Goal: Task Accomplishment & Management: Manage account settings

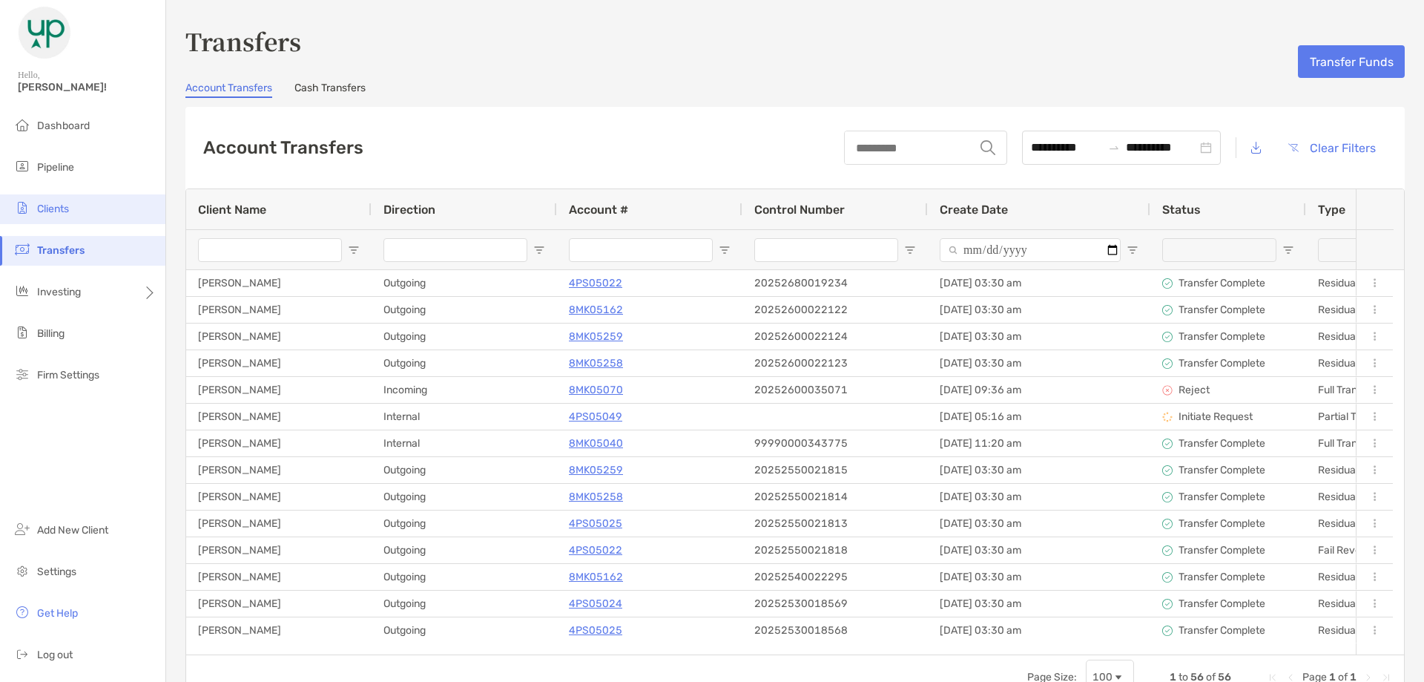
click at [83, 212] on li "Clients" at bounding box center [82, 209] width 165 height 30
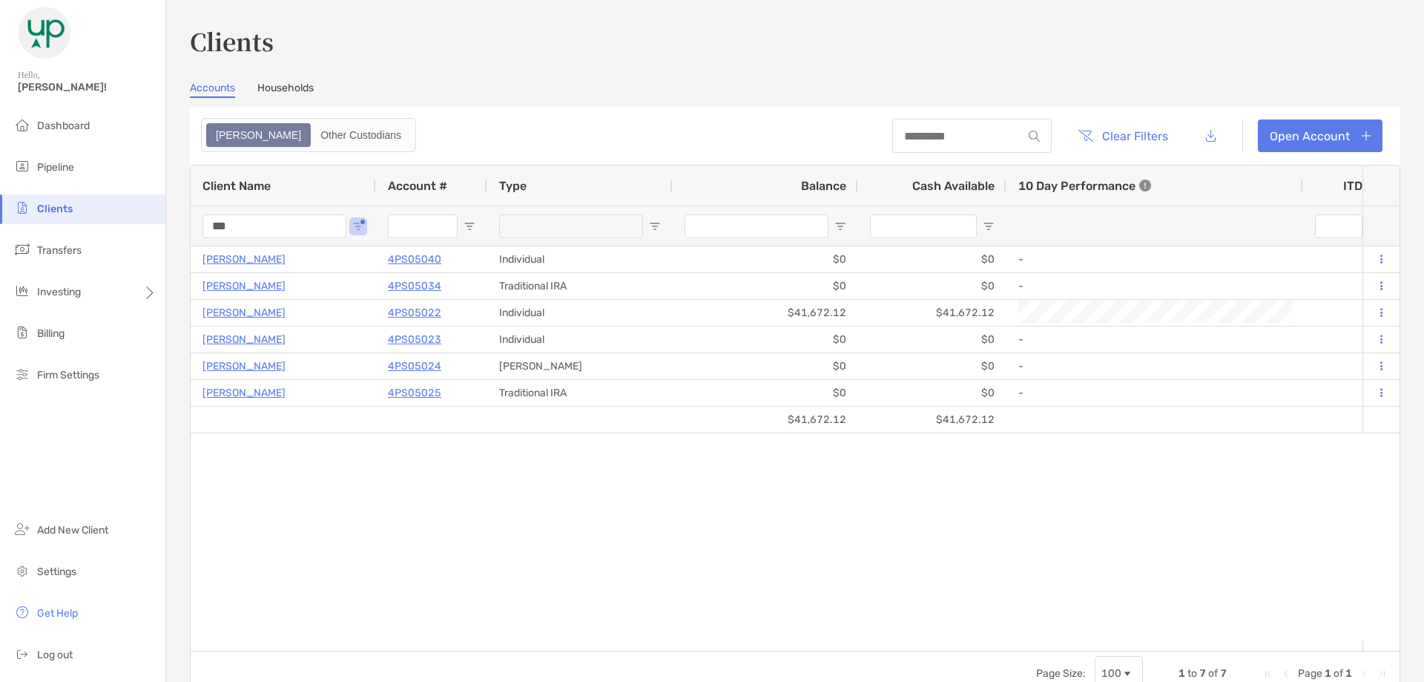
click at [290, 225] on input "***" at bounding box center [275, 226] width 144 height 24
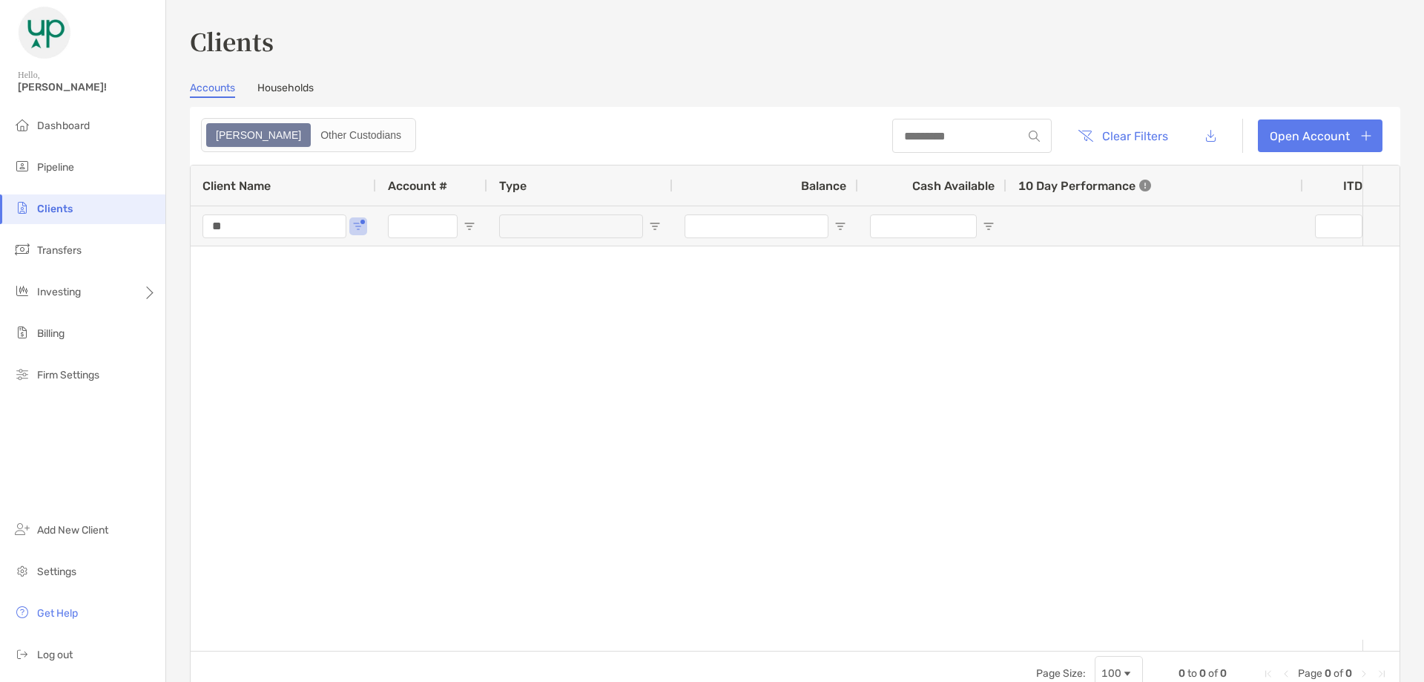
type input "*"
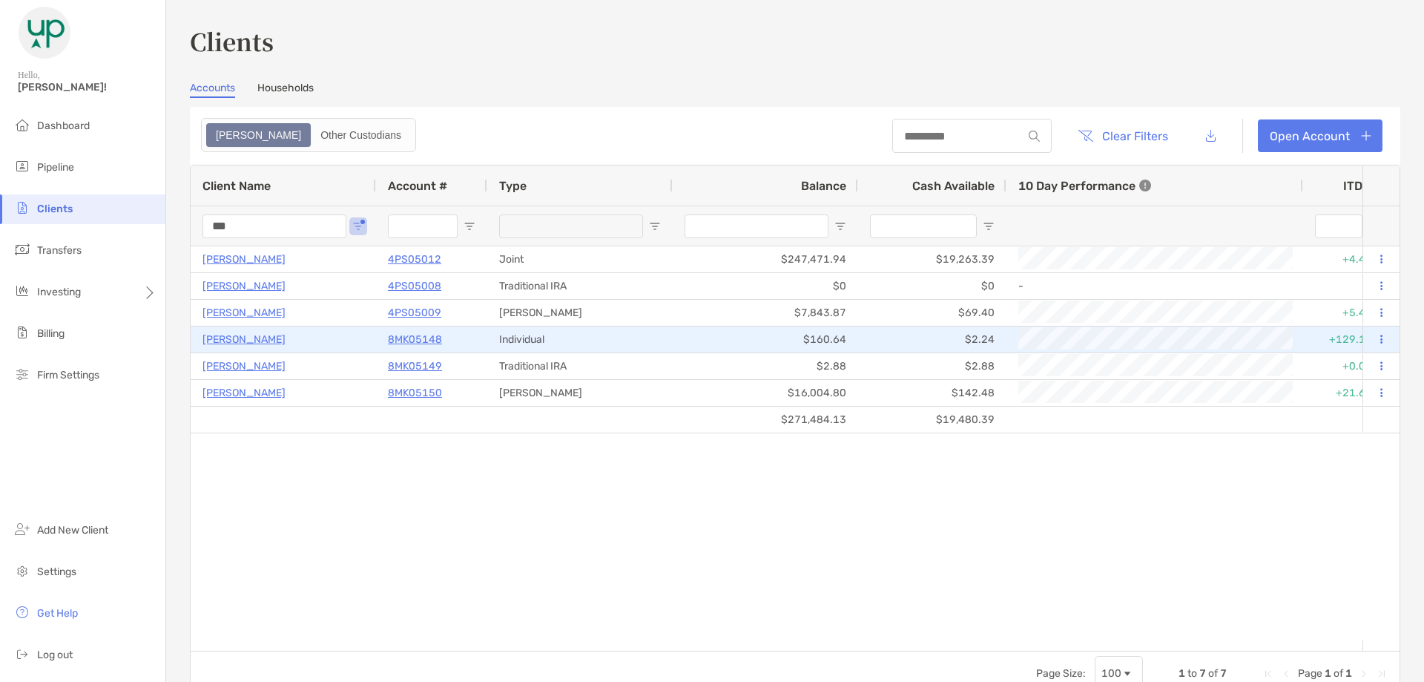
type input "***"
click at [397, 341] on p "8MK05148" at bounding box center [415, 339] width 54 height 19
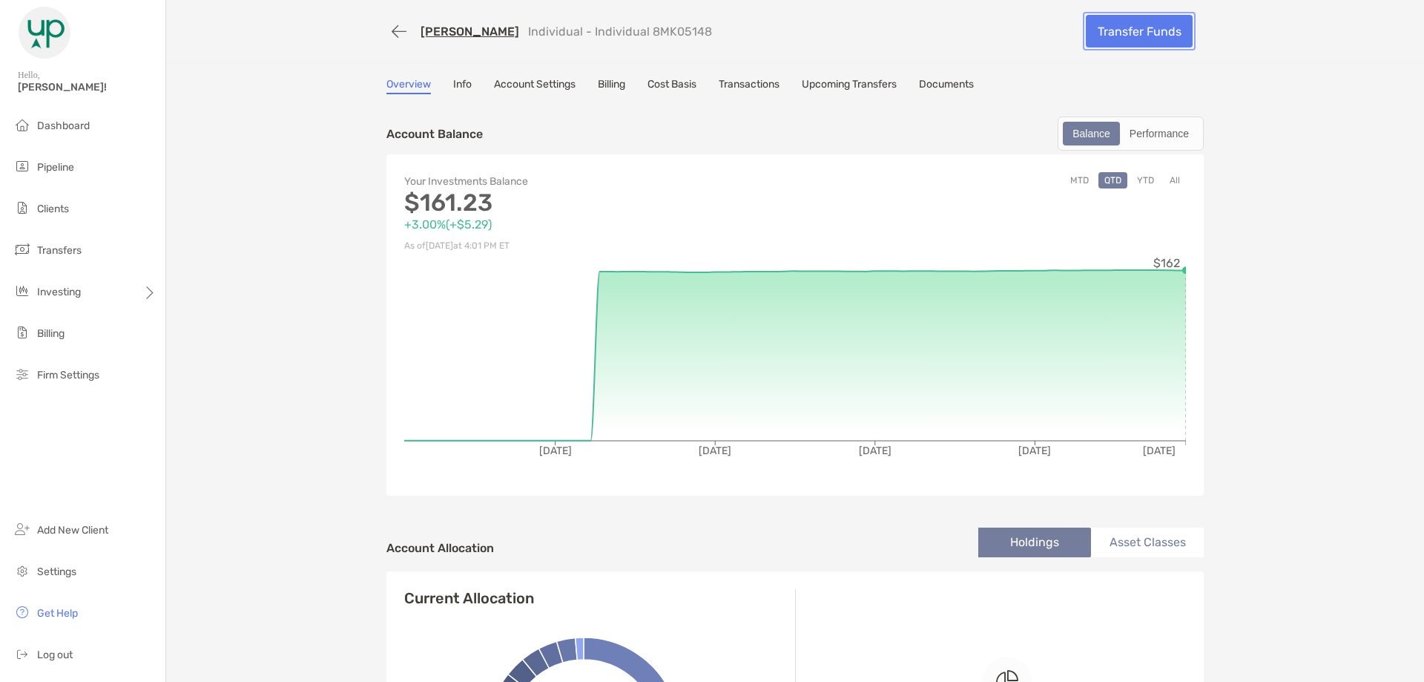
click at [1114, 42] on link "Transfer Funds" at bounding box center [1139, 31] width 107 height 33
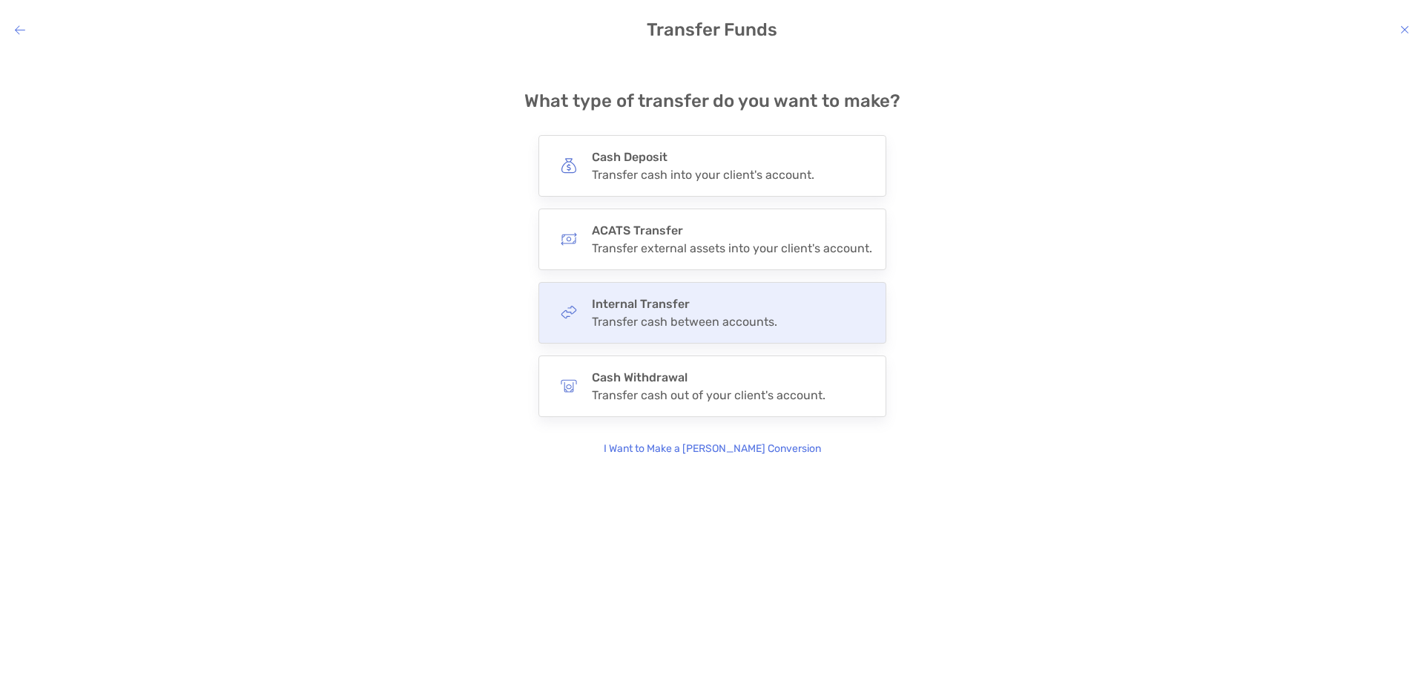
click at [625, 324] on div "Transfer cash between accounts." at bounding box center [684, 322] width 185 height 14
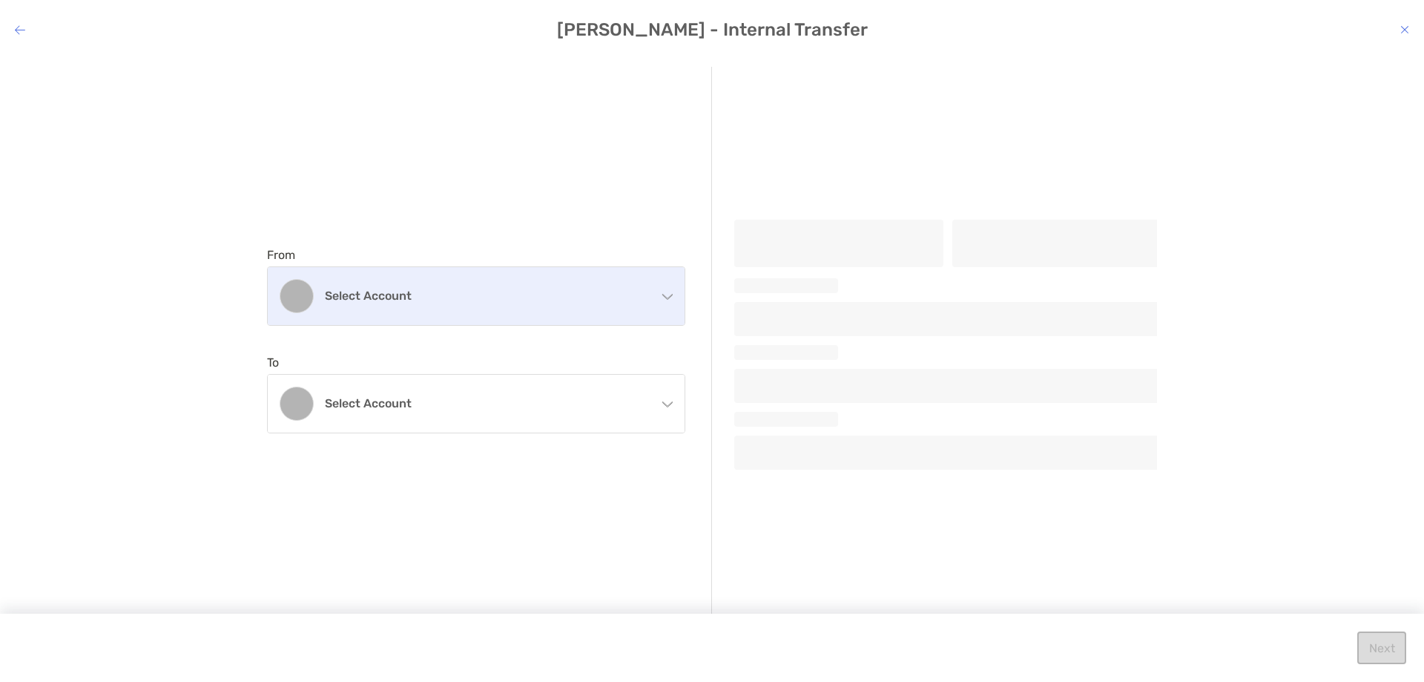
click at [540, 287] on div "Select account" at bounding box center [476, 296] width 417 height 58
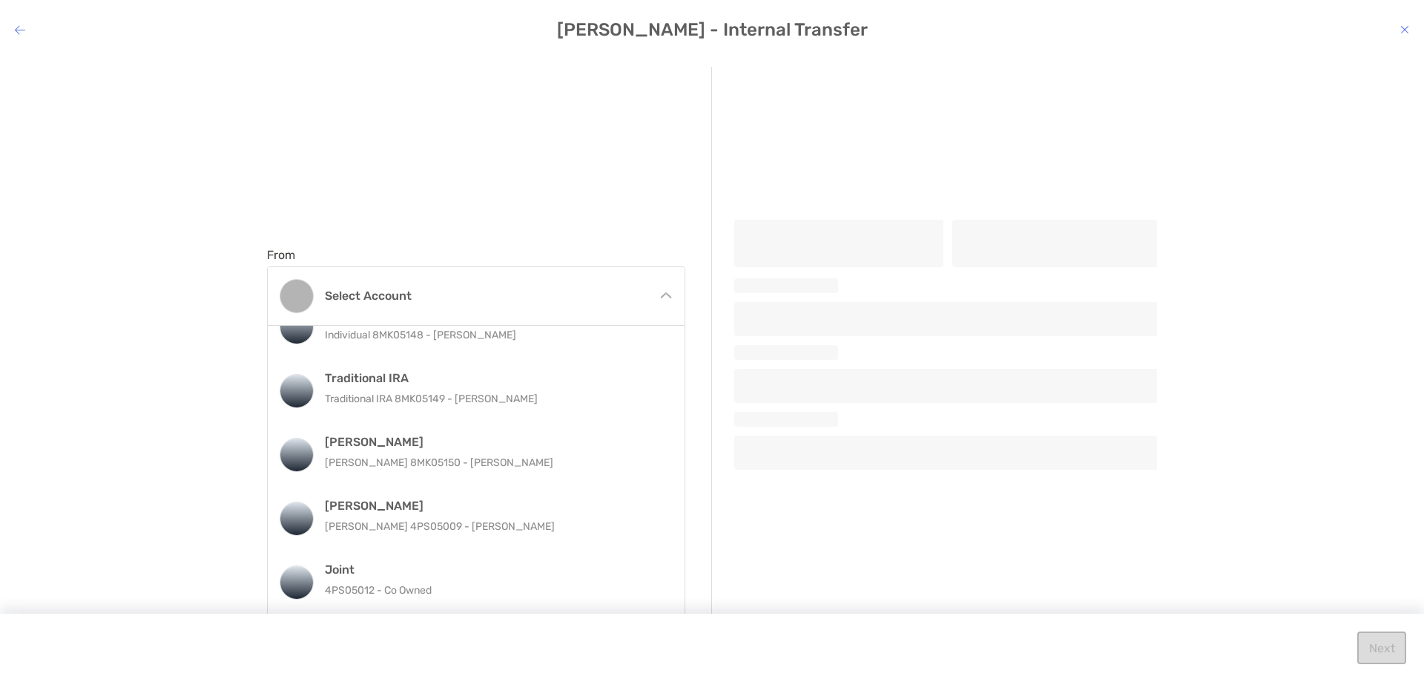
scroll to position [1, 0]
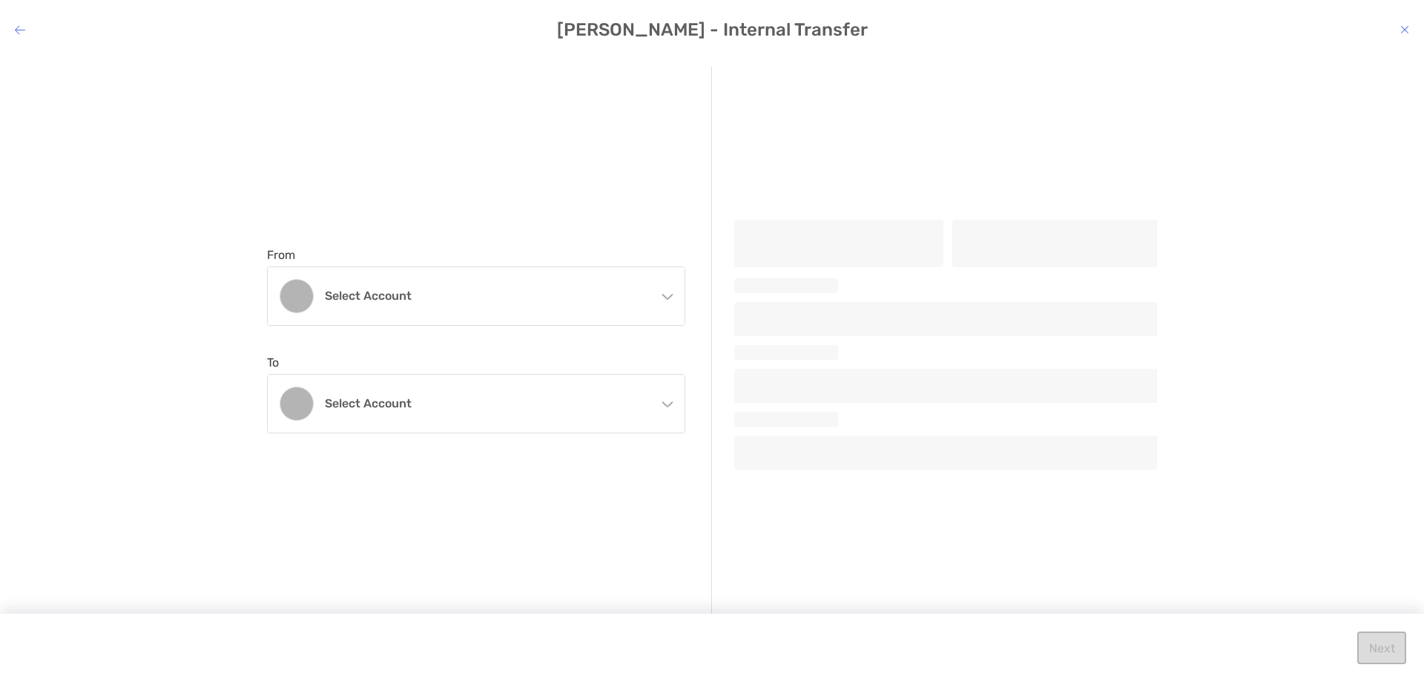
click at [599, 164] on div "From Select account Individual Individual 8MK05148 - [PERSON_NAME] Traditional …" at bounding box center [489, 340] width 445 height 547
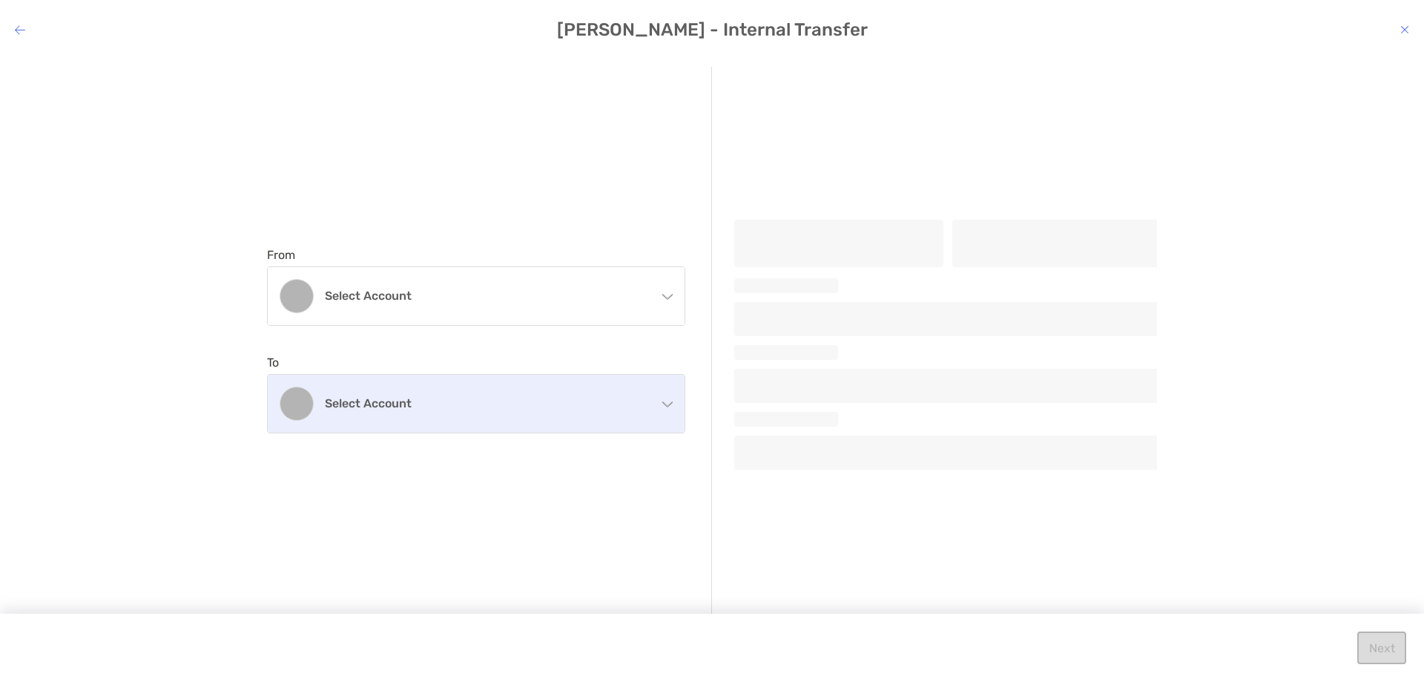
click at [548, 409] on h4 "Select account" at bounding box center [485, 403] width 320 height 14
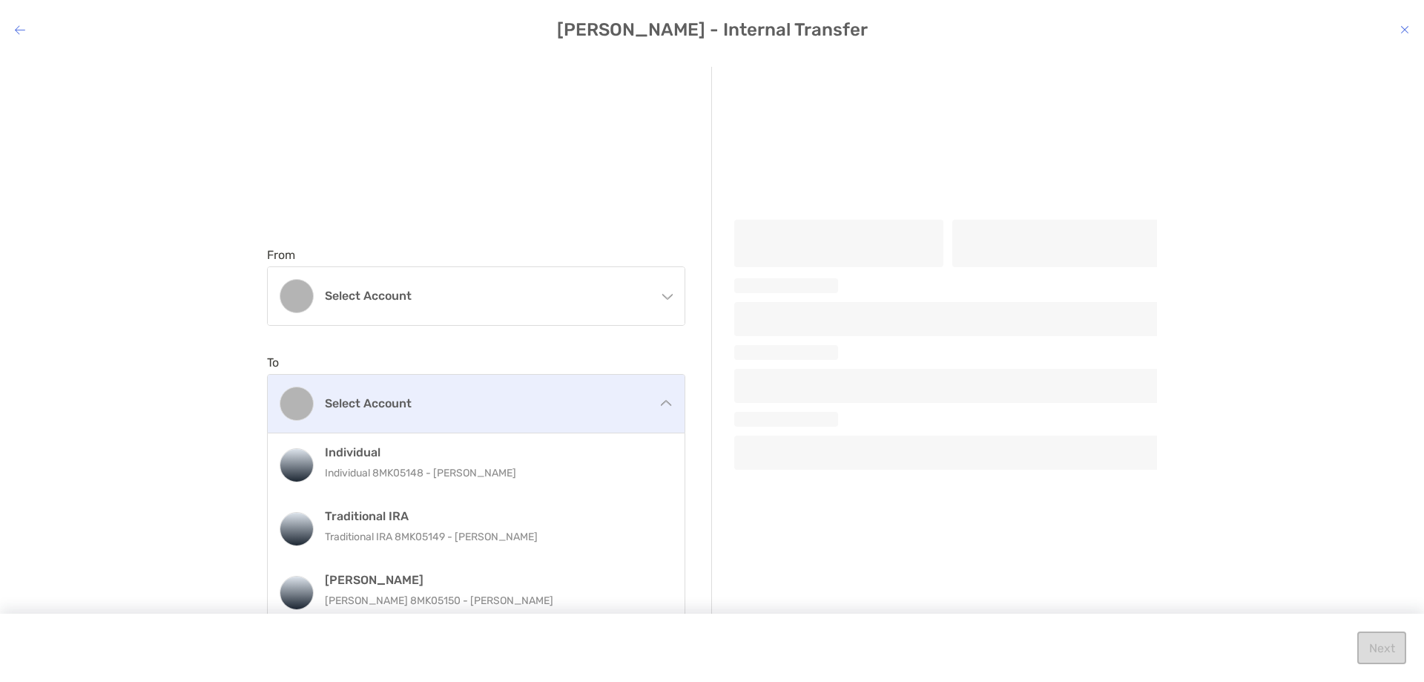
click at [548, 410] on h4 "Select account" at bounding box center [485, 403] width 320 height 14
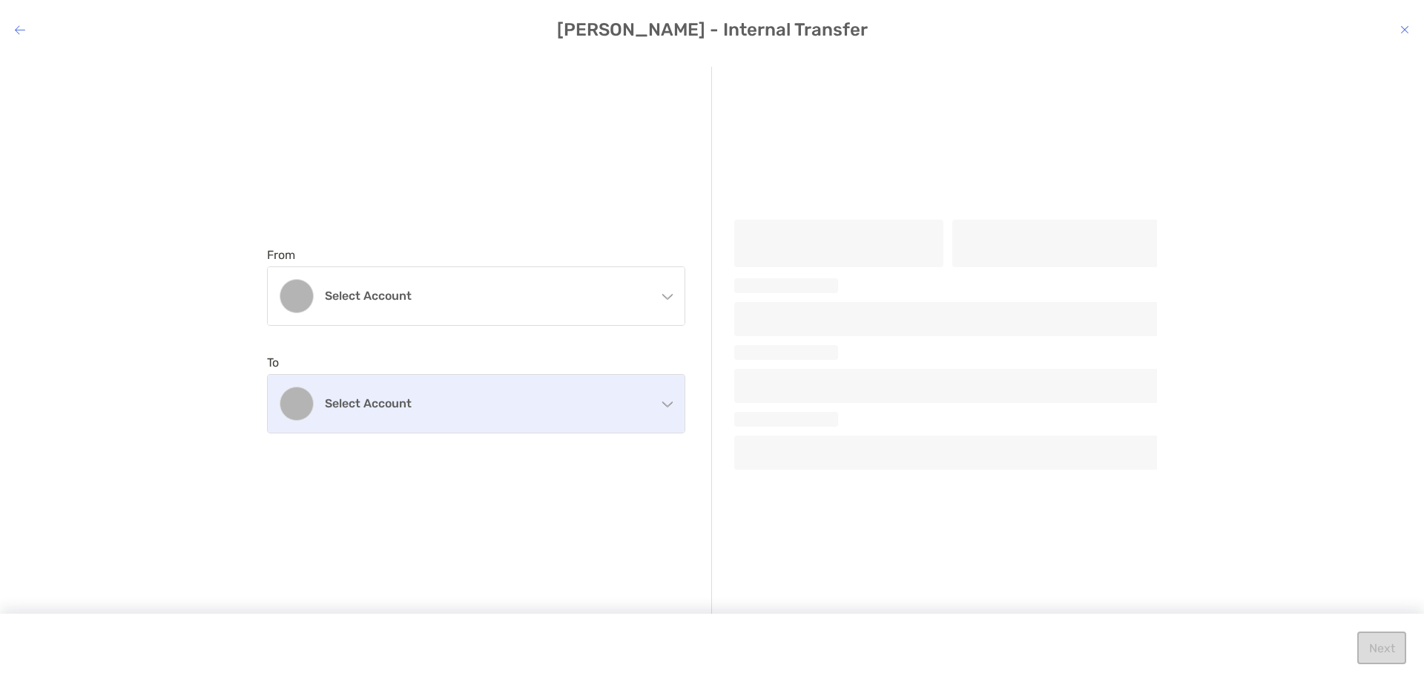
click at [548, 410] on h4 "Select account" at bounding box center [485, 403] width 320 height 14
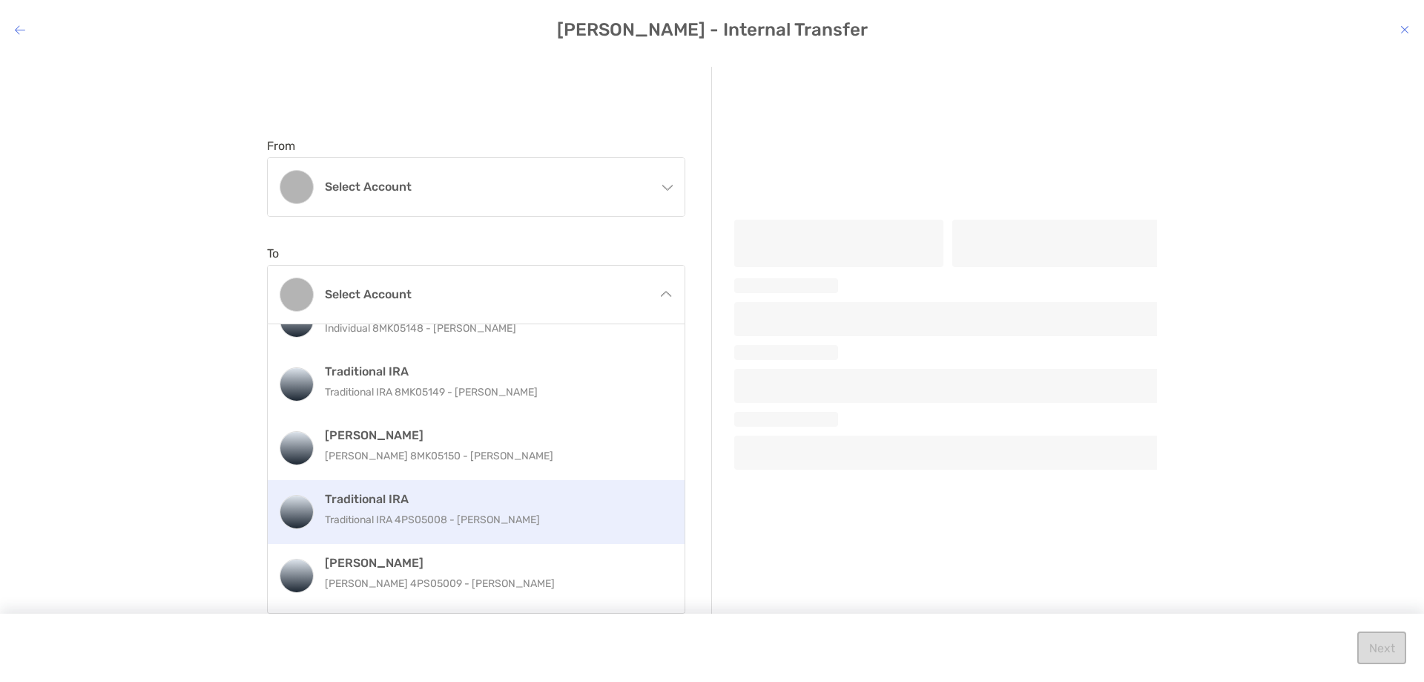
scroll to position [94, 0]
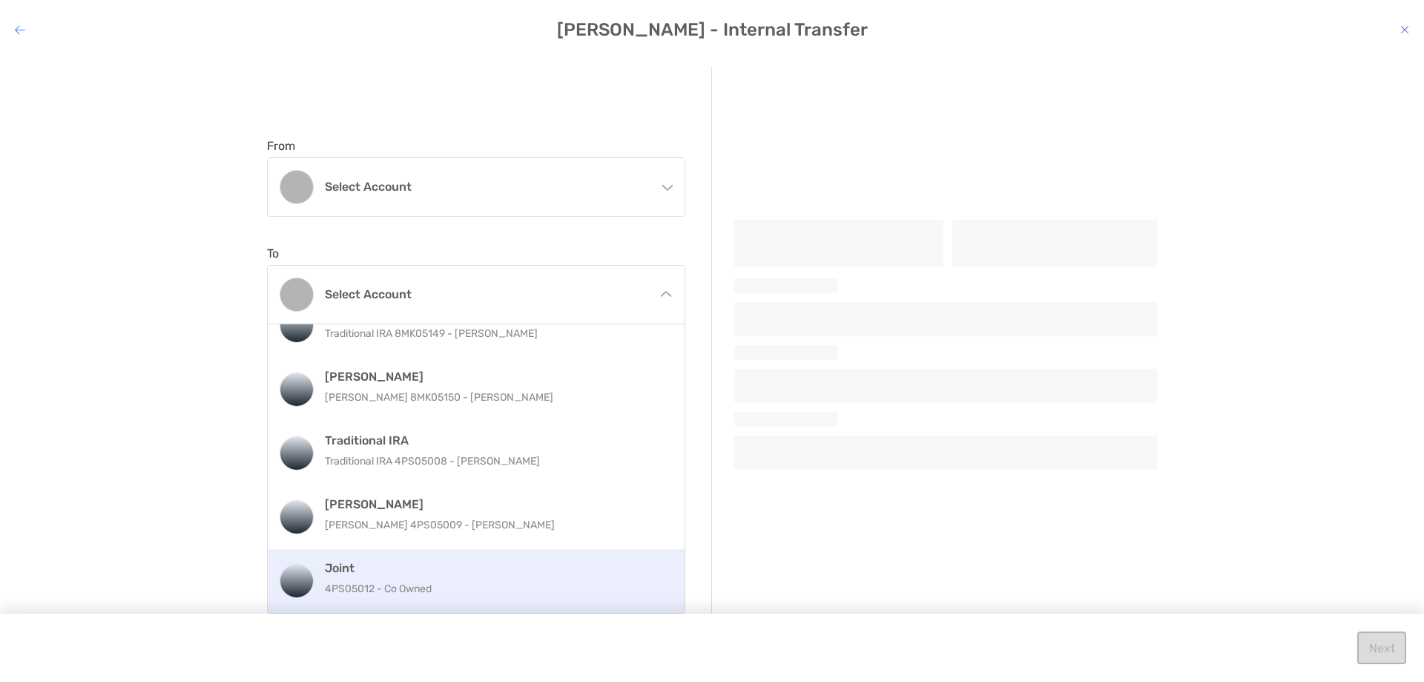
click at [426, 587] on p "4PS05012 - Co Owned" at bounding box center [492, 588] width 335 height 19
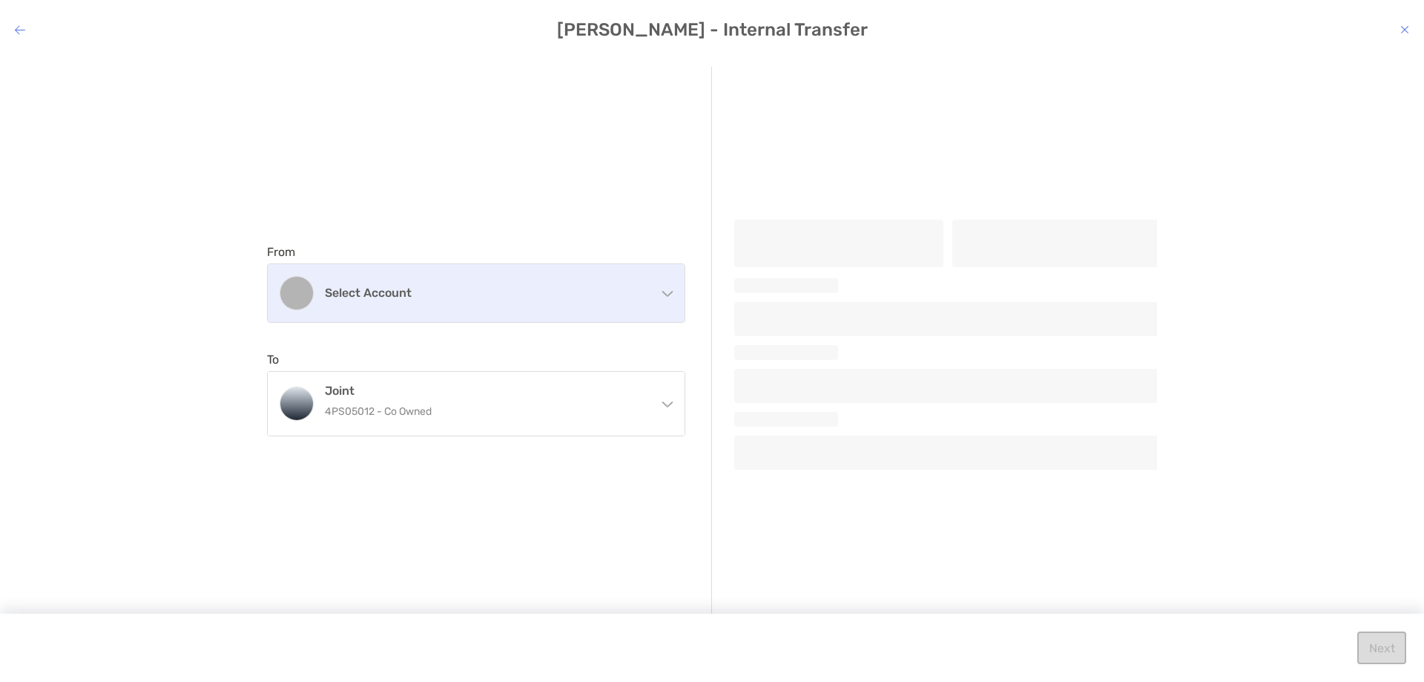
click at [476, 302] on div "Select account" at bounding box center [476, 293] width 417 height 58
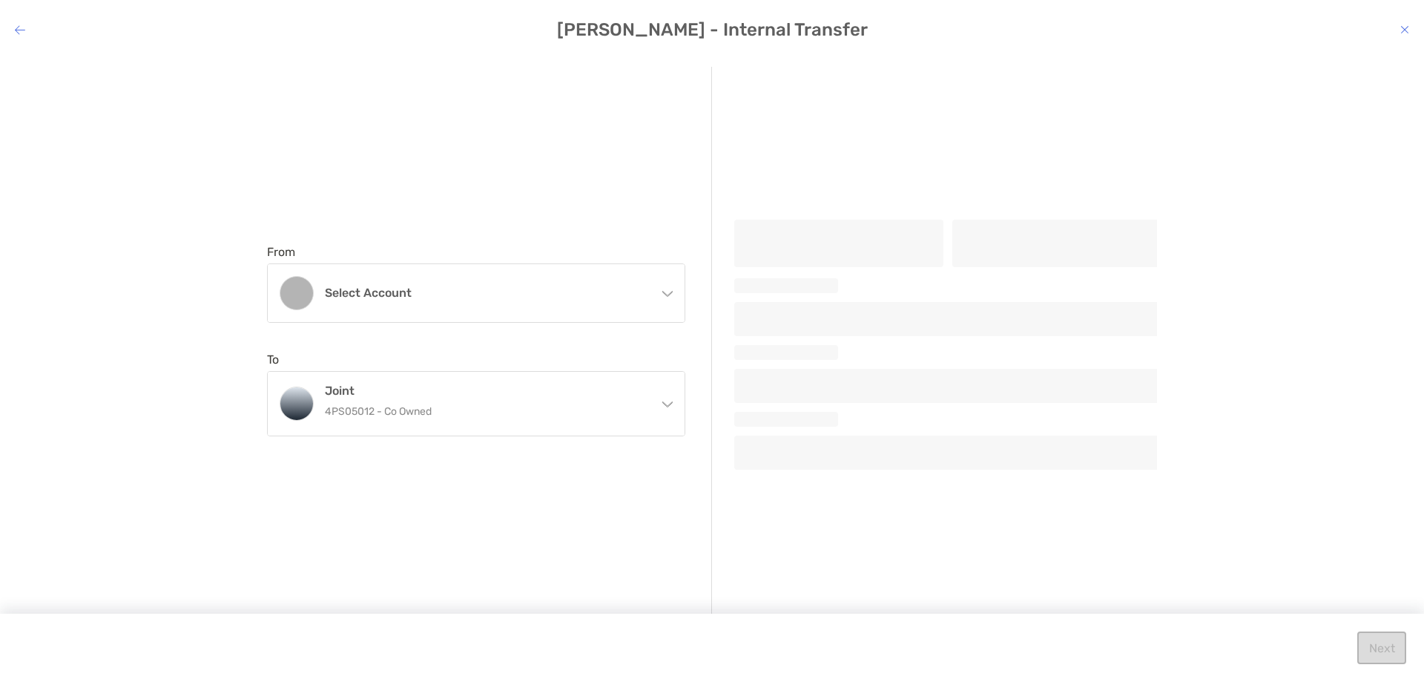
click at [590, 147] on div "From Select account Individual Individual 8MK05148 - [PERSON_NAME] Traditional …" at bounding box center [489, 340] width 445 height 547
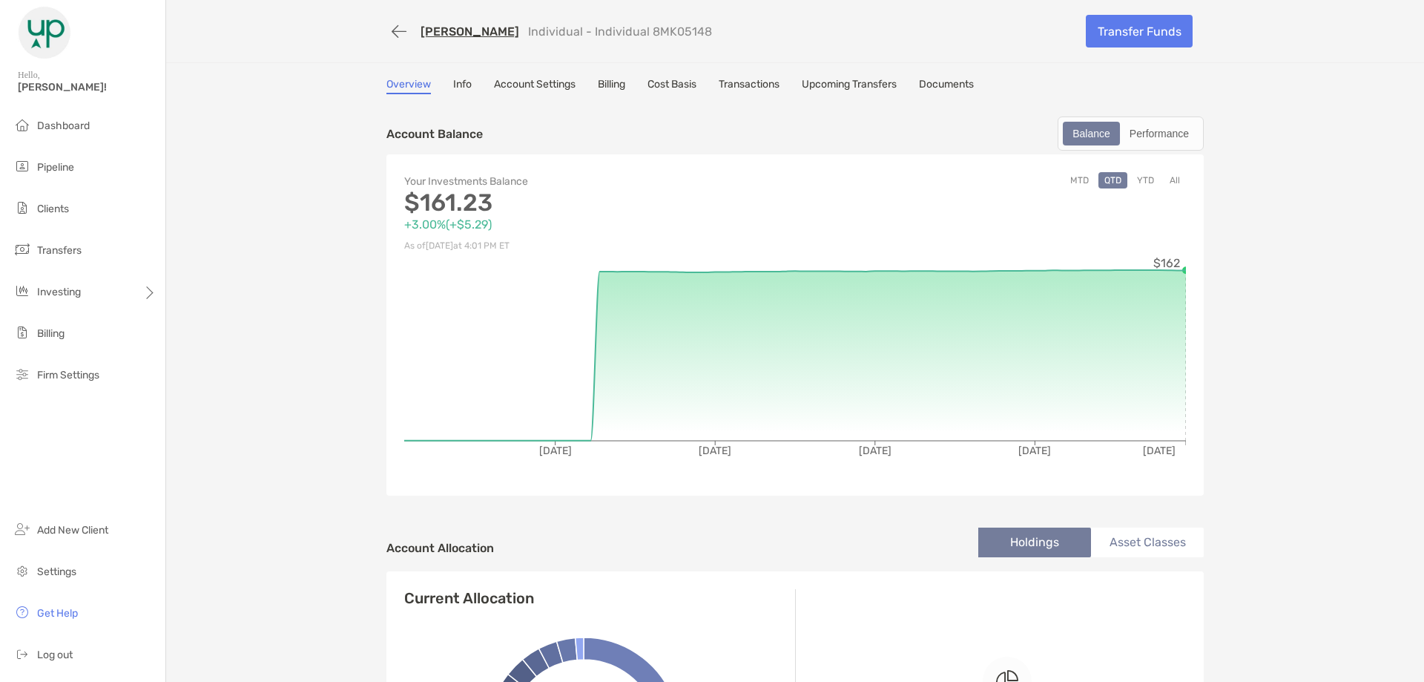
click at [772, 89] on link "Transactions" at bounding box center [749, 86] width 61 height 16
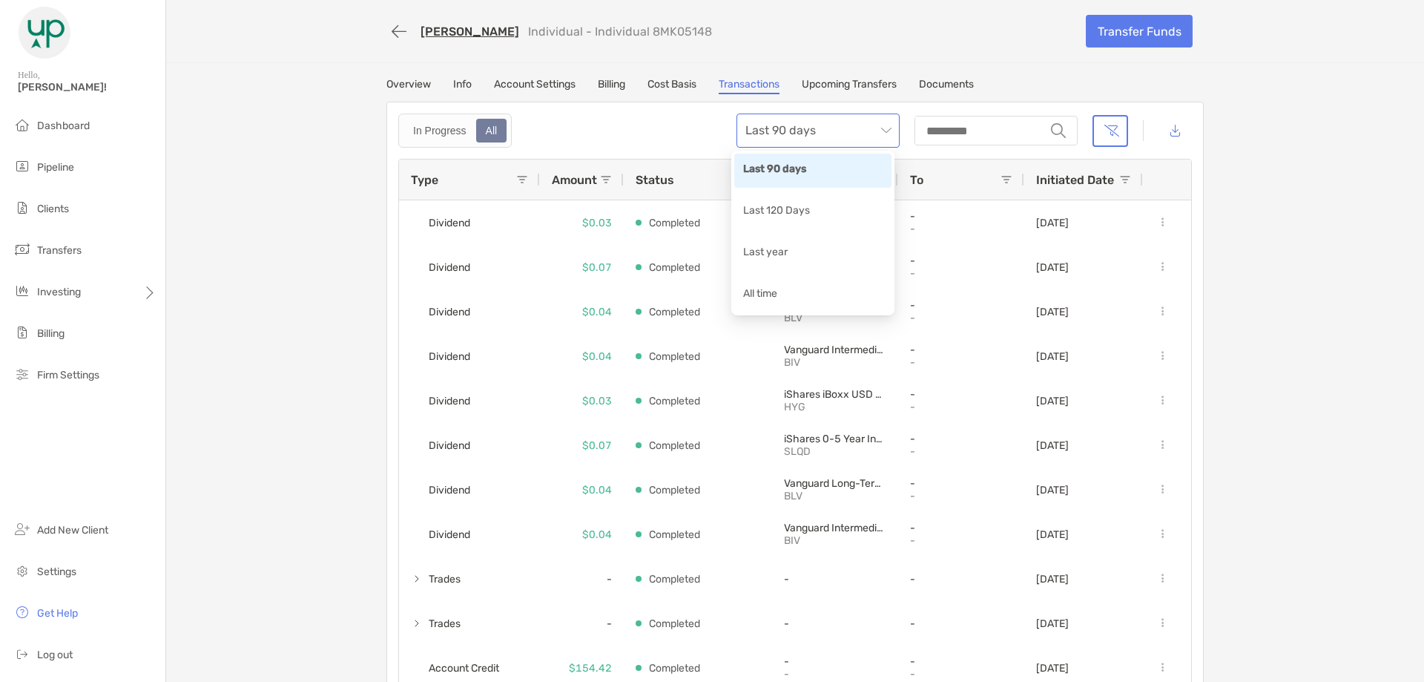
click at [875, 128] on span "Last 90 days" at bounding box center [818, 130] width 145 height 33
click at [757, 301] on div "All time" at bounding box center [812, 295] width 139 height 19
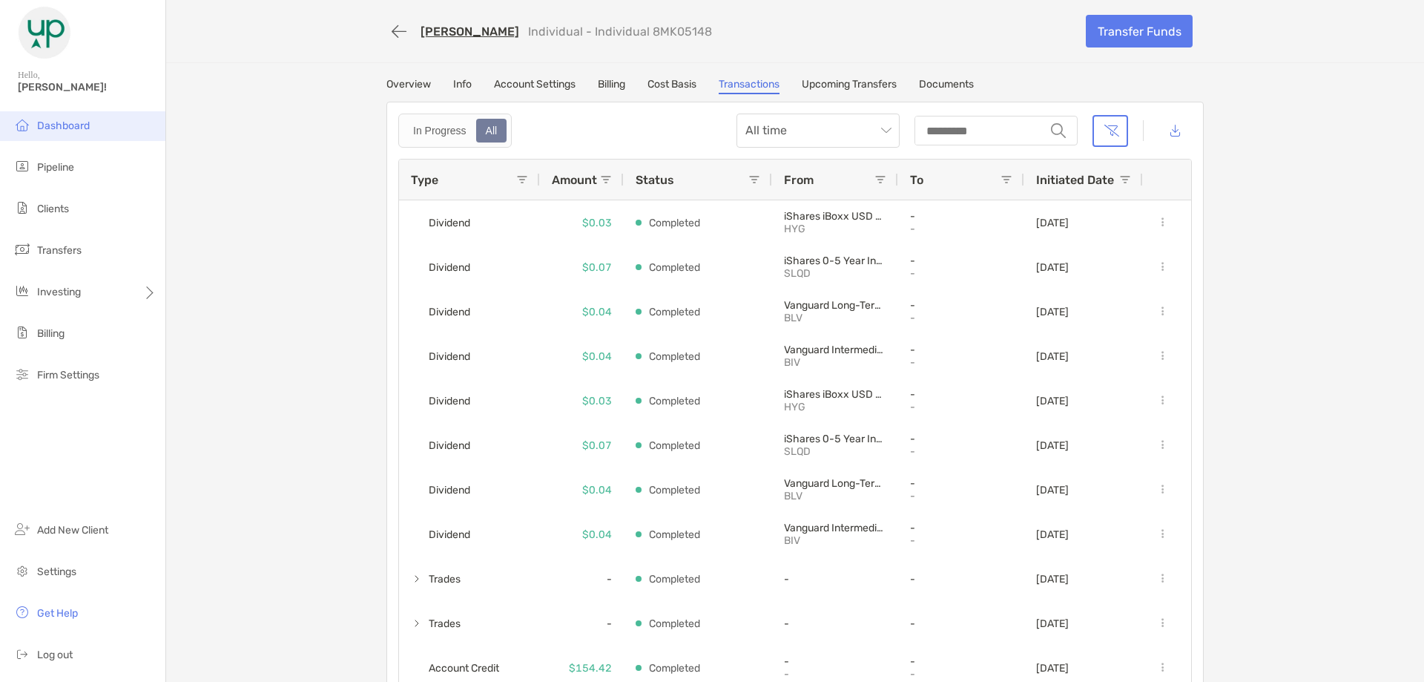
click at [70, 129] on span "Dashboard" at bounding box center [63, 125] width 53 height 13
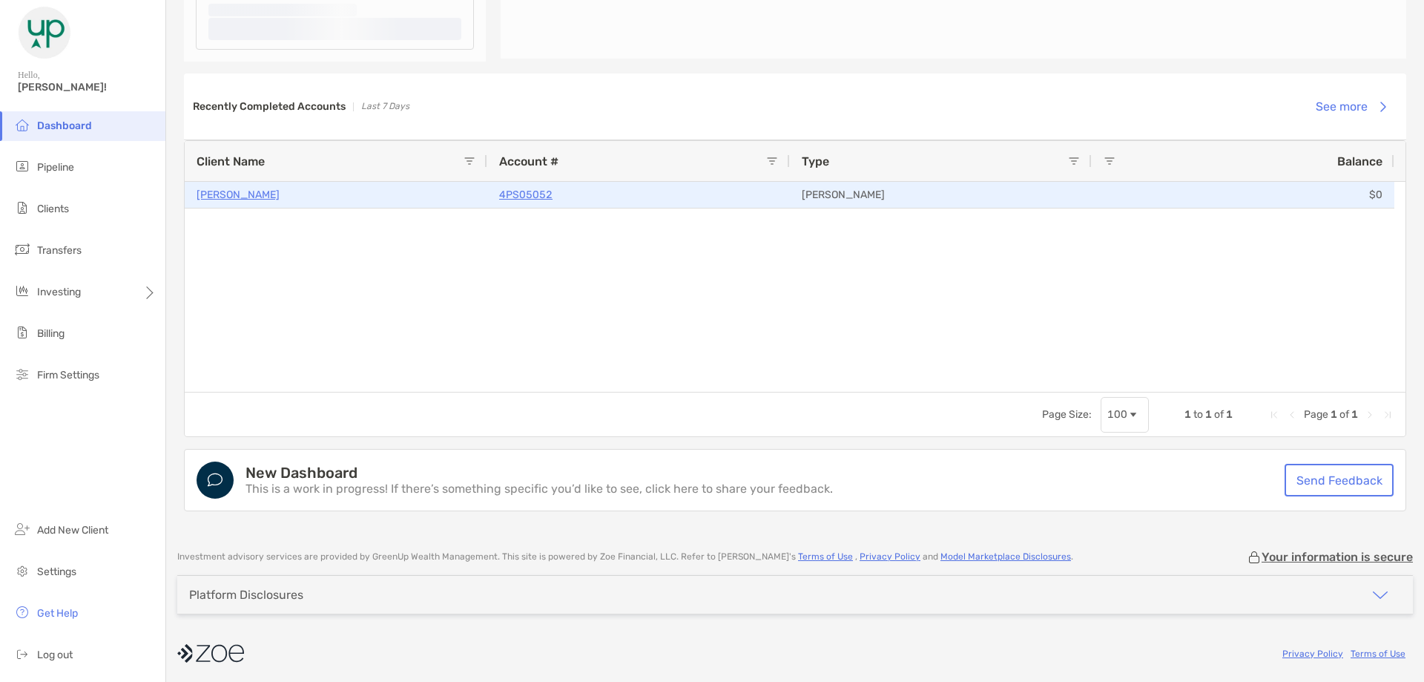
scroll to position [1016, 0]
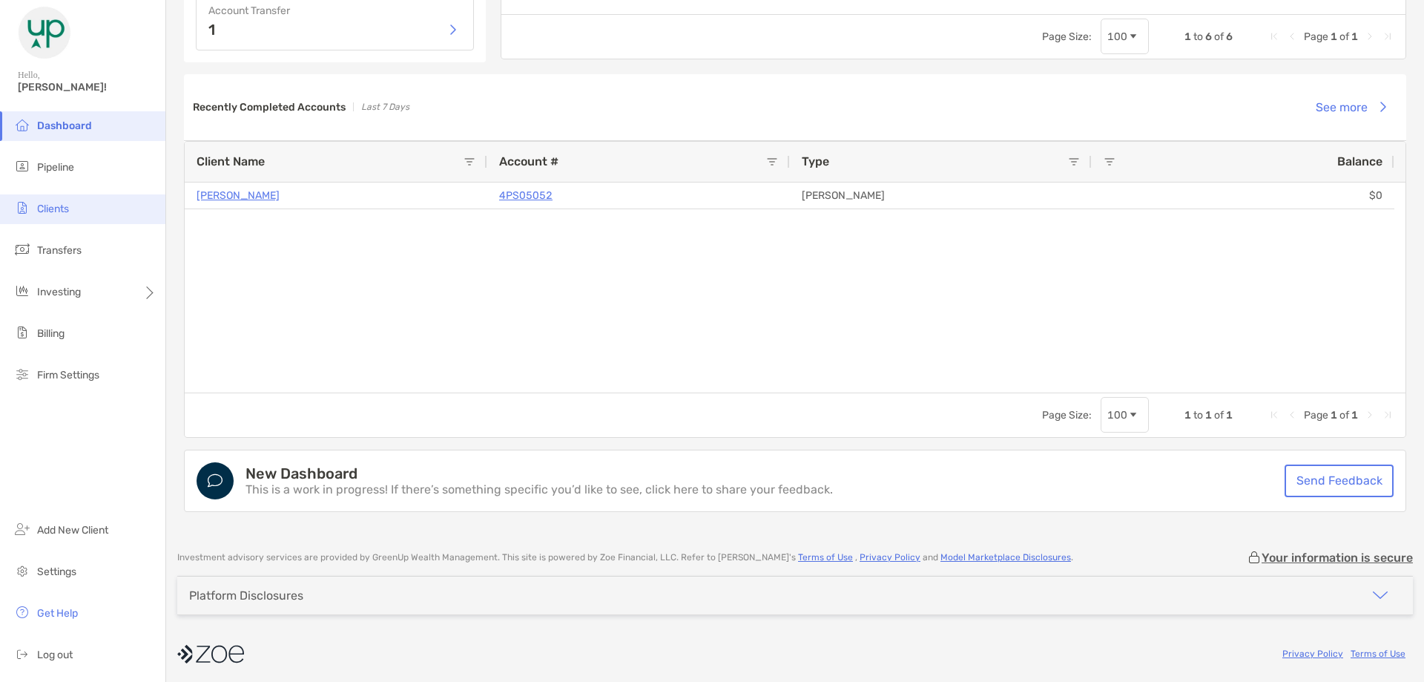
click at [79, 217] on li "Clients" at bounding box center [82, 209] width 165 height 30
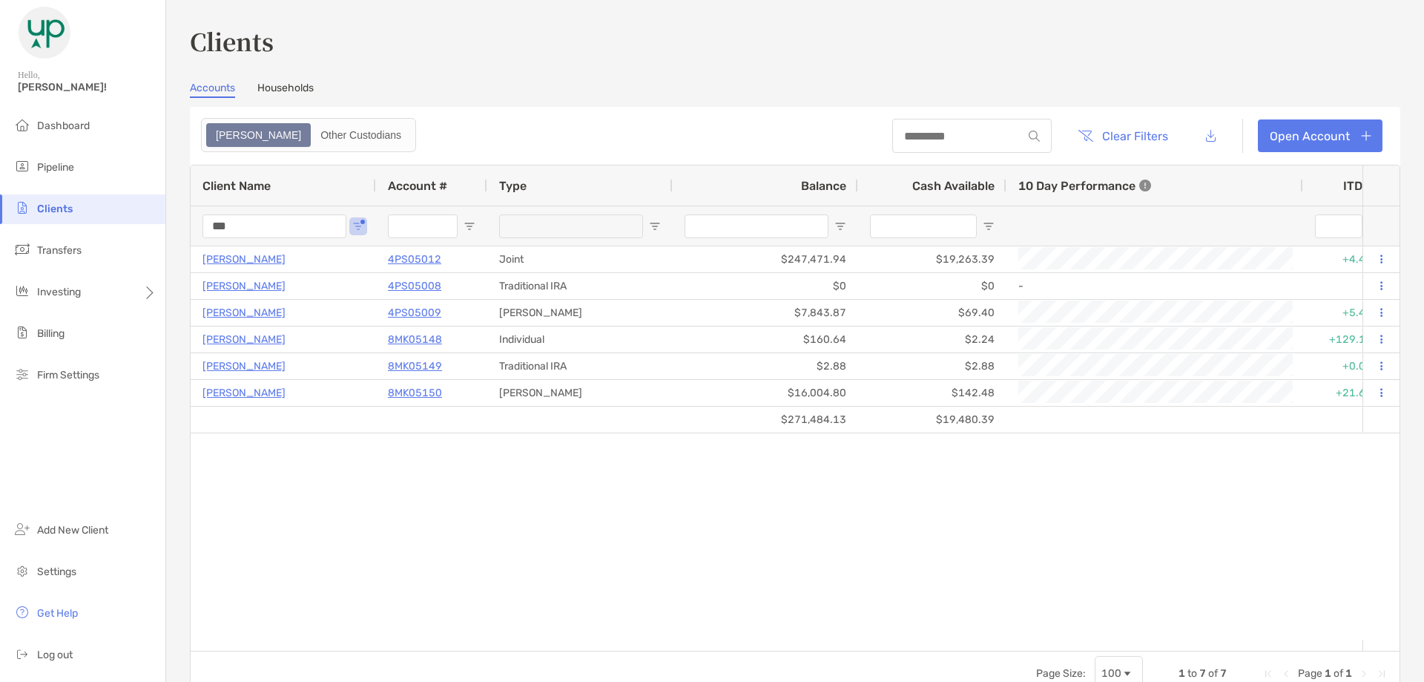
click at [307, 221] on input "***" at bounding box center [275, 226] width 144 height 24
click at [306, 221] on input "***" at bounding box center [275, 226] width 144 height 24
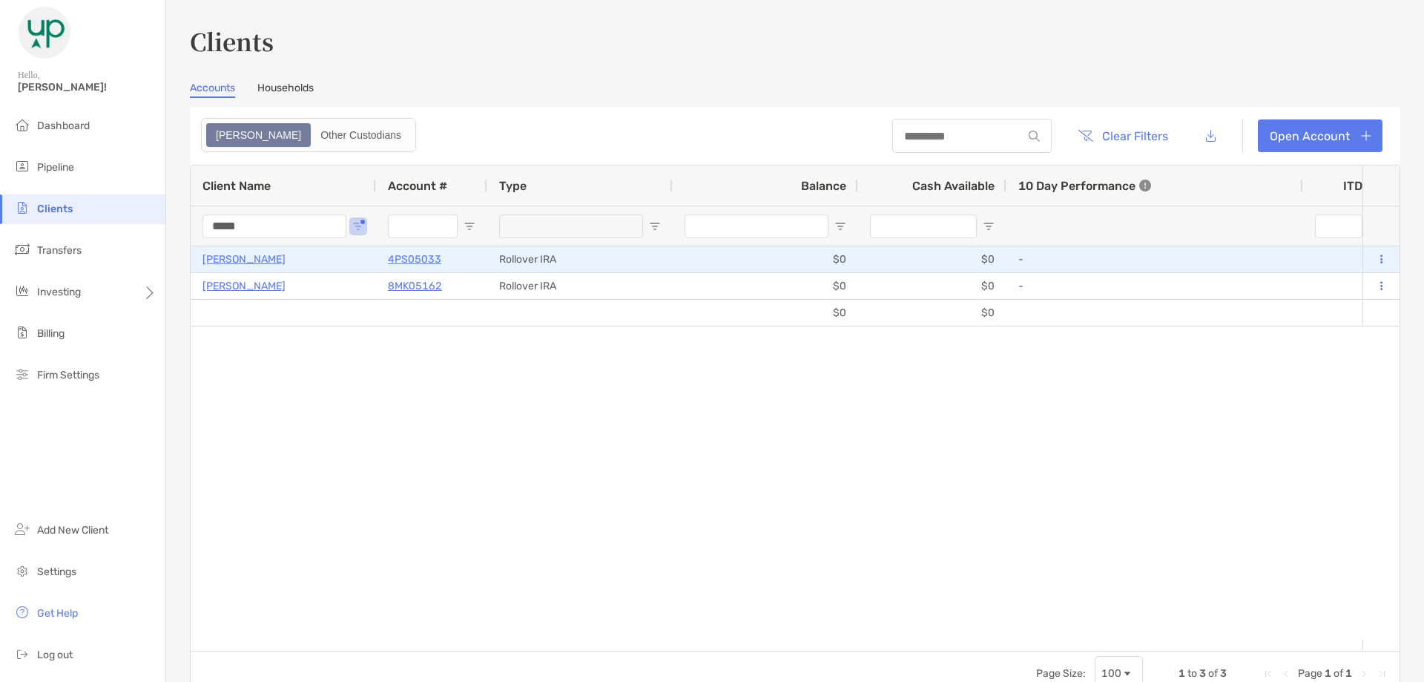
type input "*****"
click at [224, 259] on p "[PERSON_NAME]" at bounding box center [244, 259] width 83 height 19
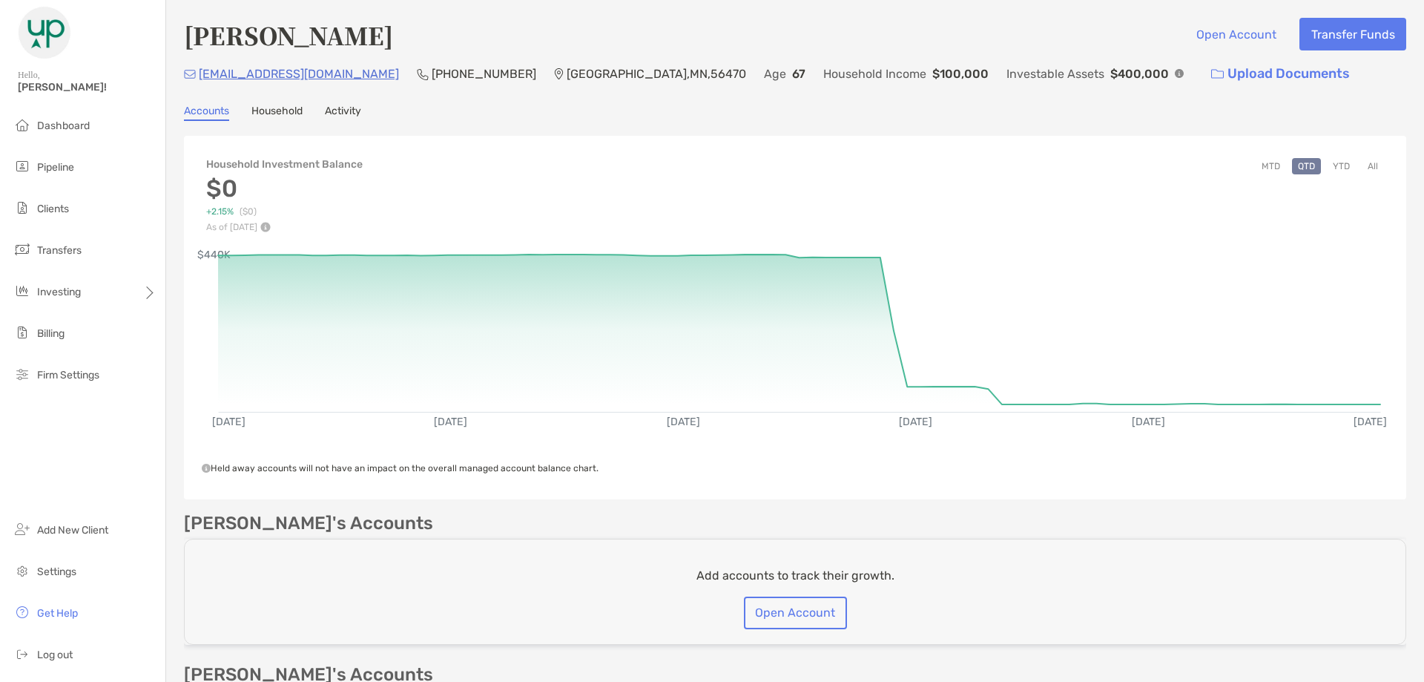
click at [346, 111] on link "Activity" at bounding box center [343, 113] width 36 height 16
